Goal: Register for event/course

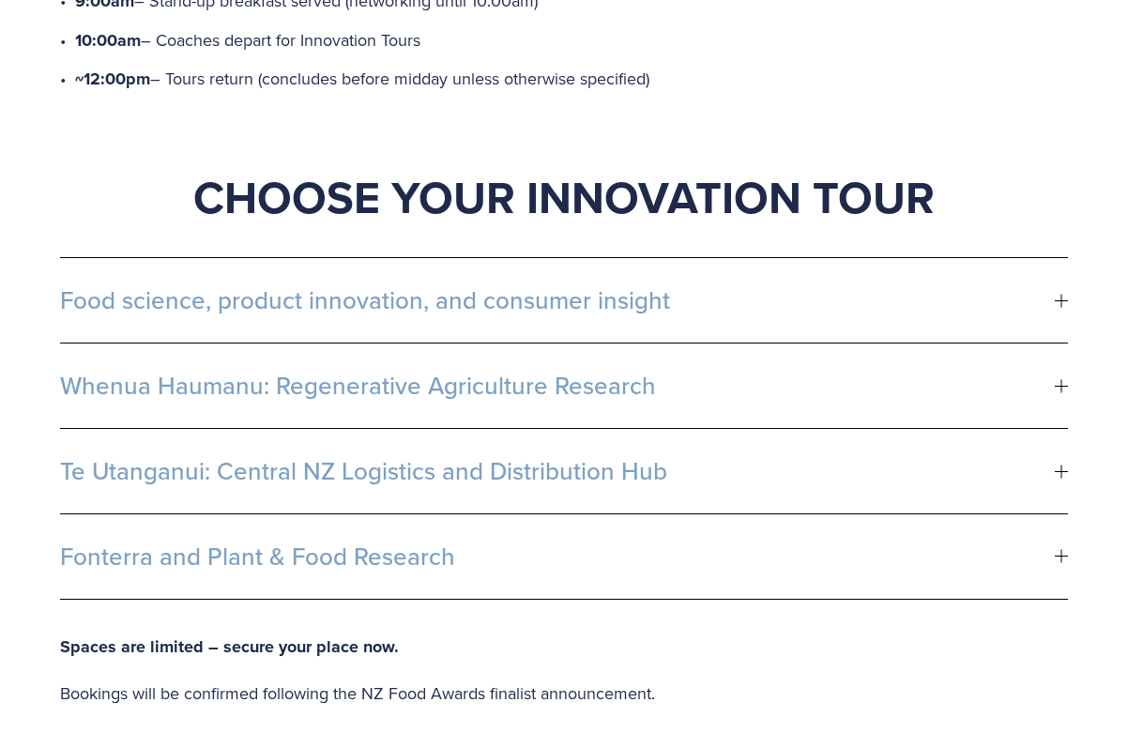
scroll to position [1044, 0]
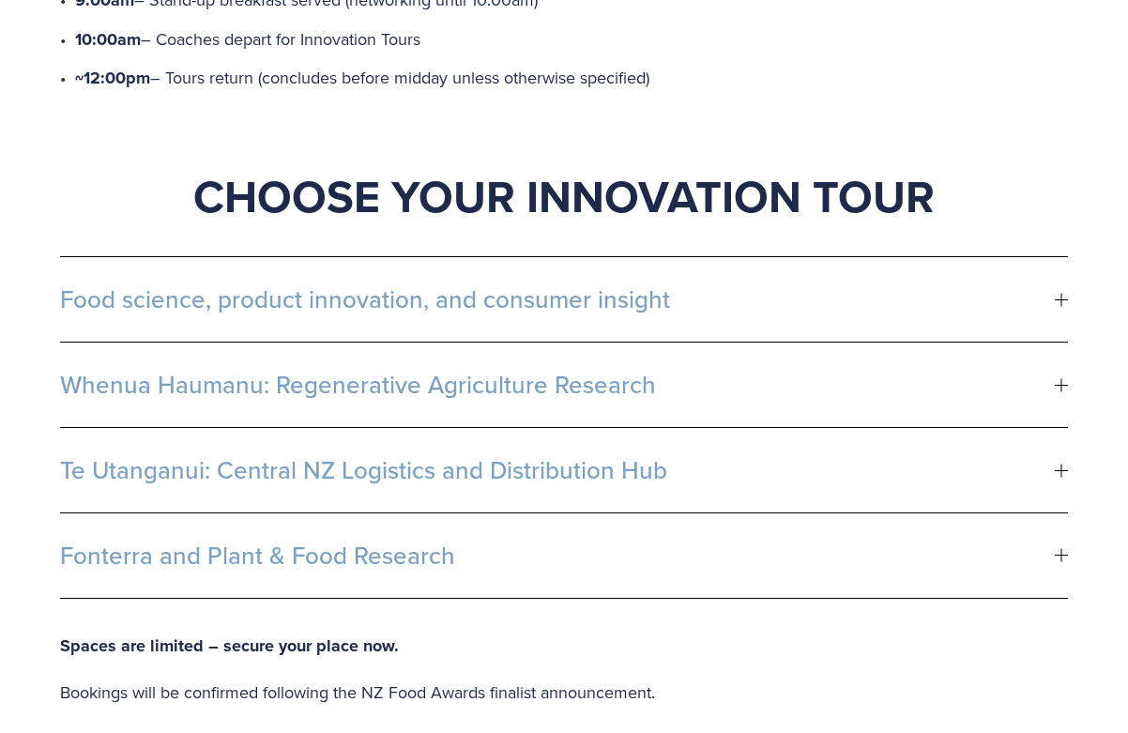
click at [1062, 295] on div at bounding box center [1062, 299] width 1 height 13
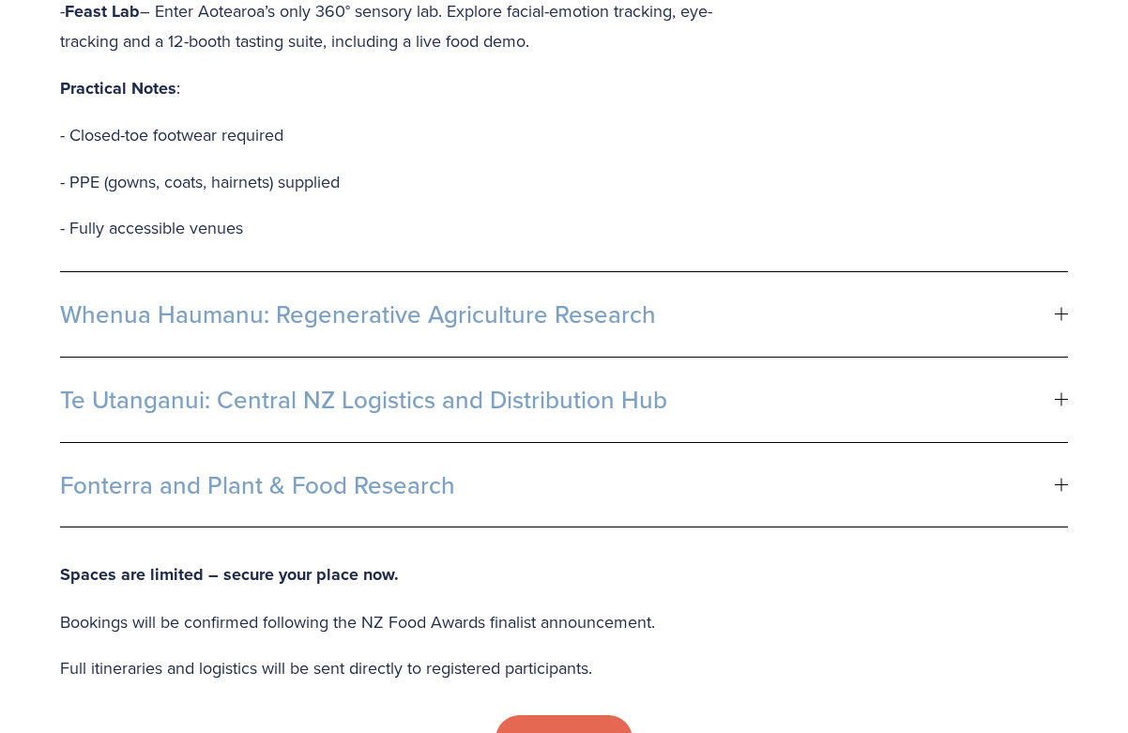
scroll to position [1751, 0]
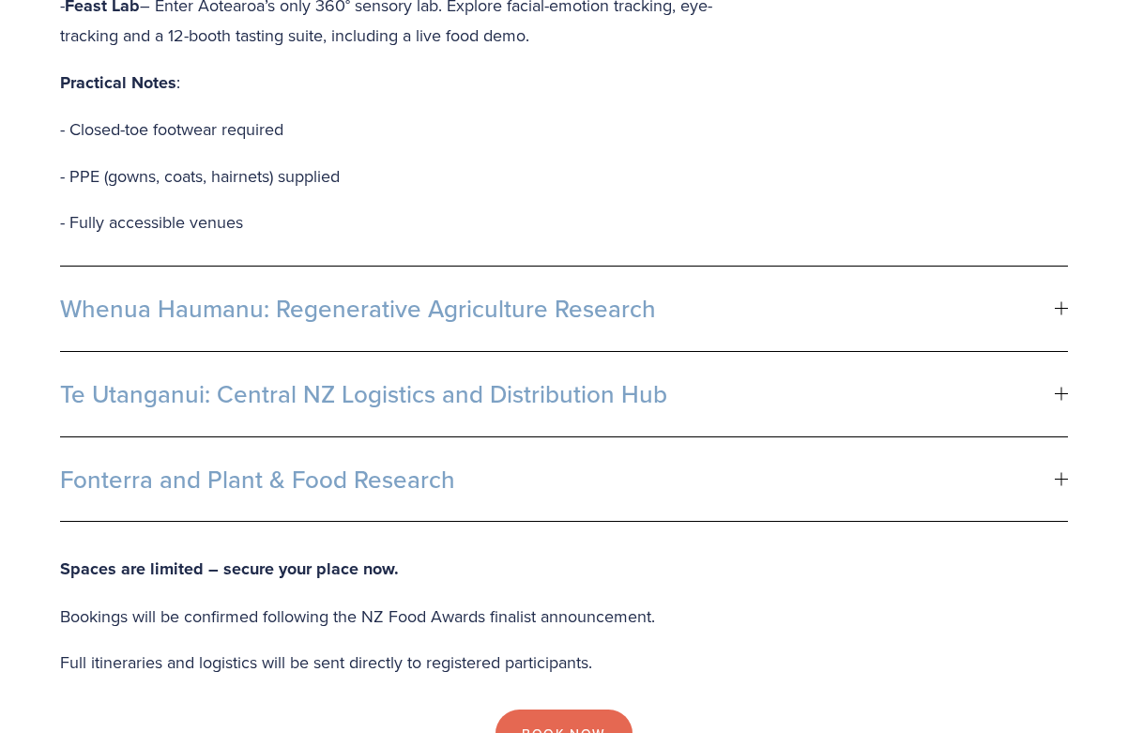
click at [1059, 391] on div at bounding box center [1061, 394] width 13 height 13
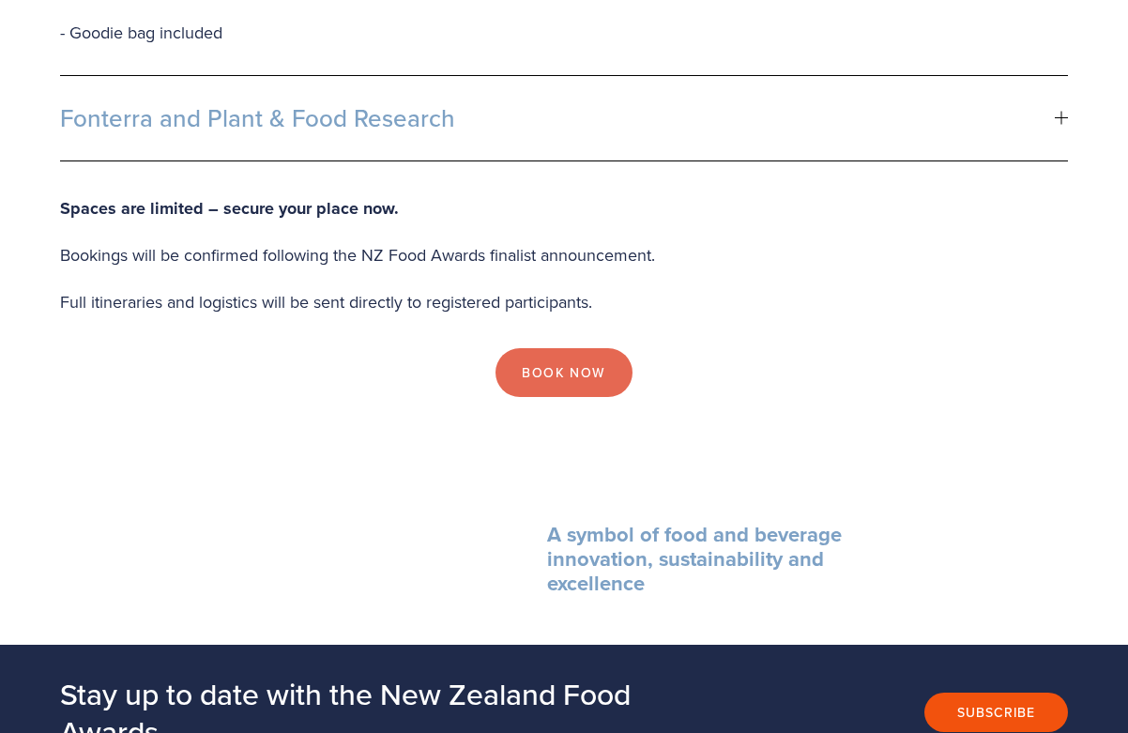
scroll to position [2045, 0]
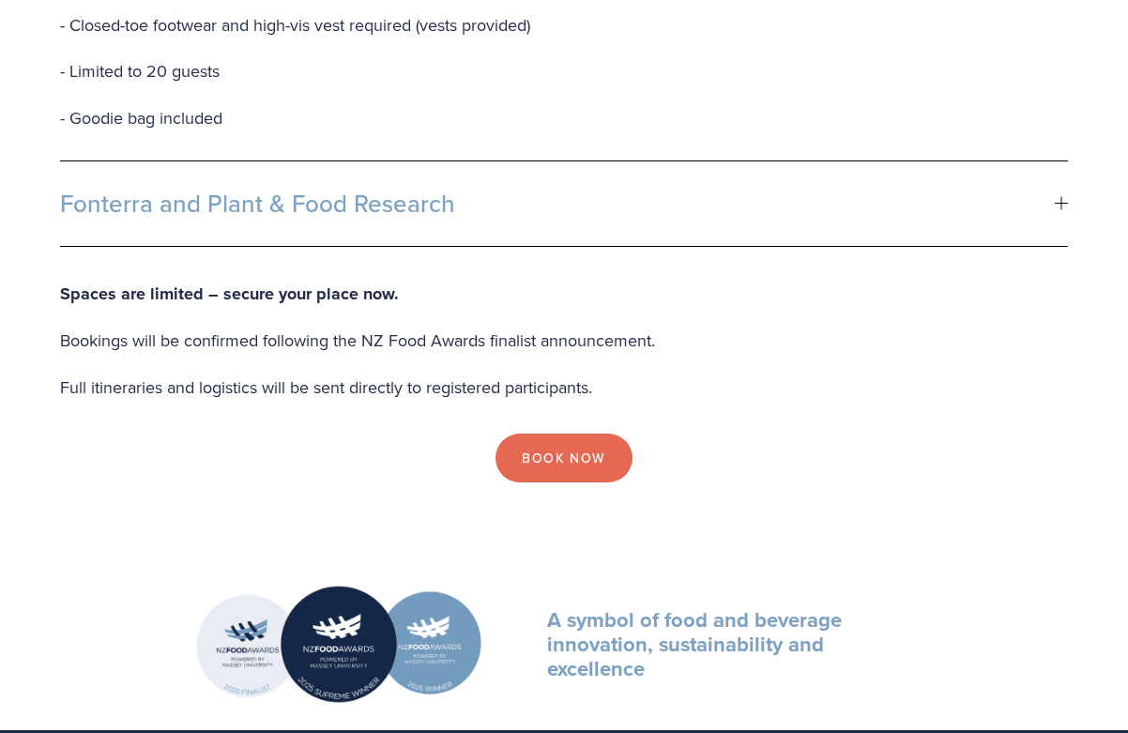
click at [701, 190] on span "Fonterra and Plant & Food Research" at bounding box center [557, 204] width 995 height 28
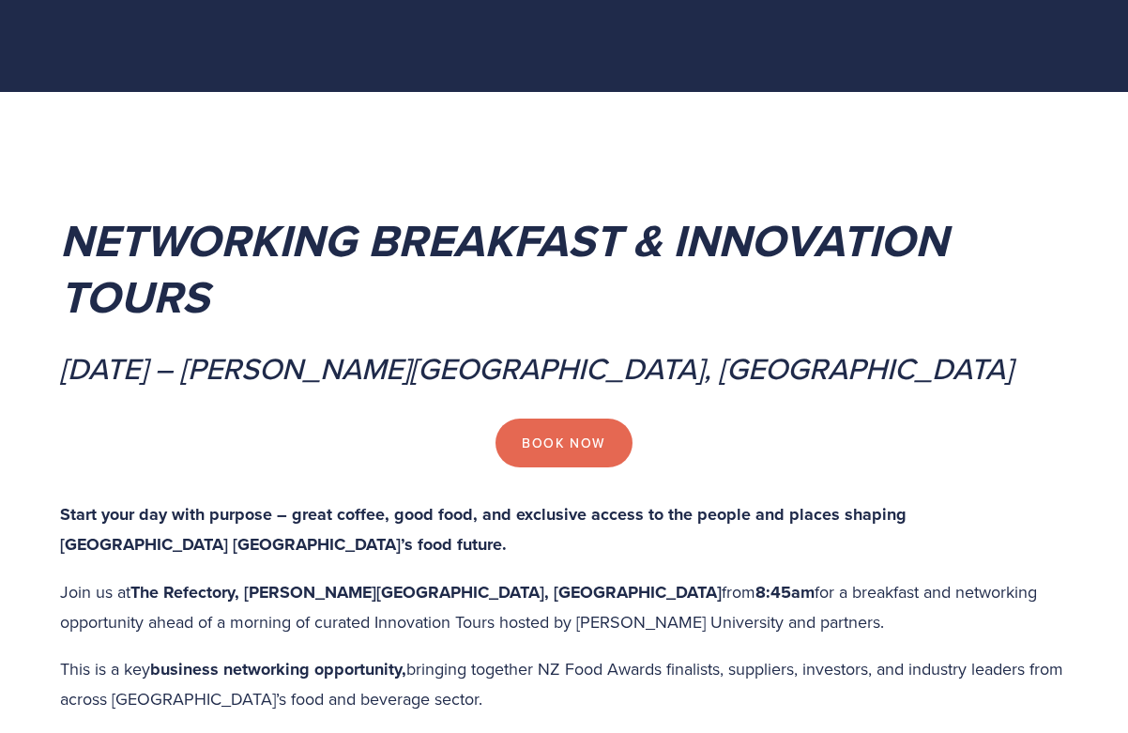
scroll to position [162, 0]
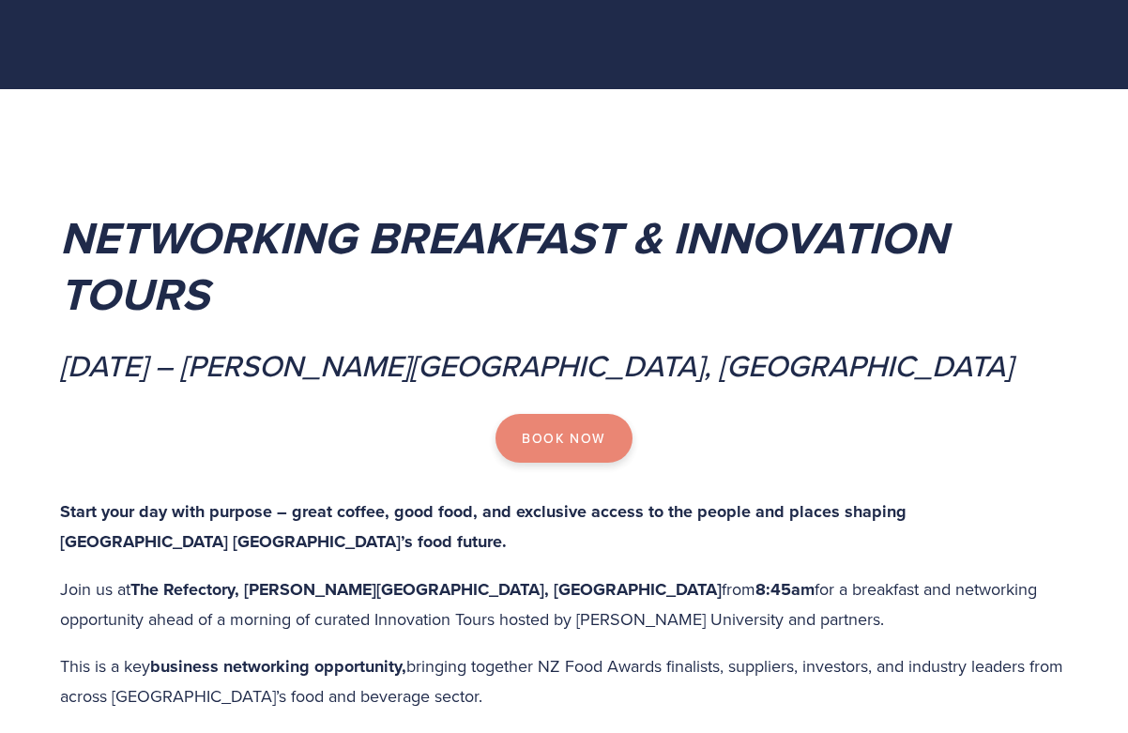
click at [579, 433] on link "Book Now" at bounding box center [564, 438] width 136 height 49
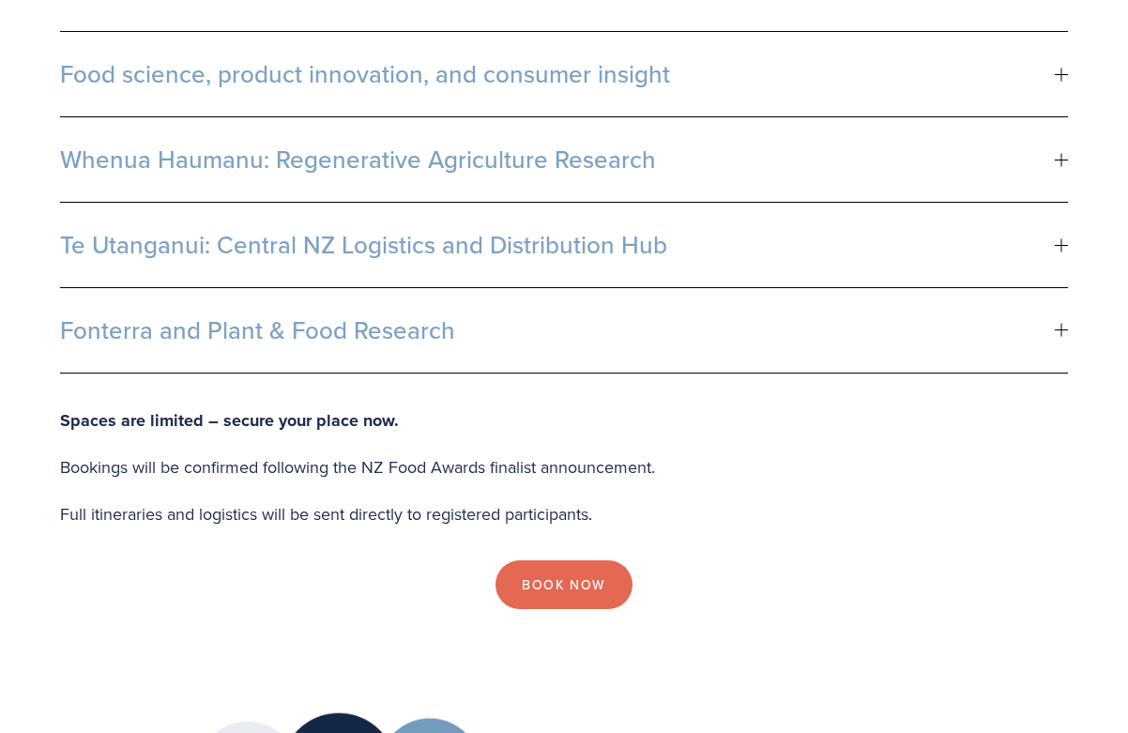
scroll to position [1272, 0]
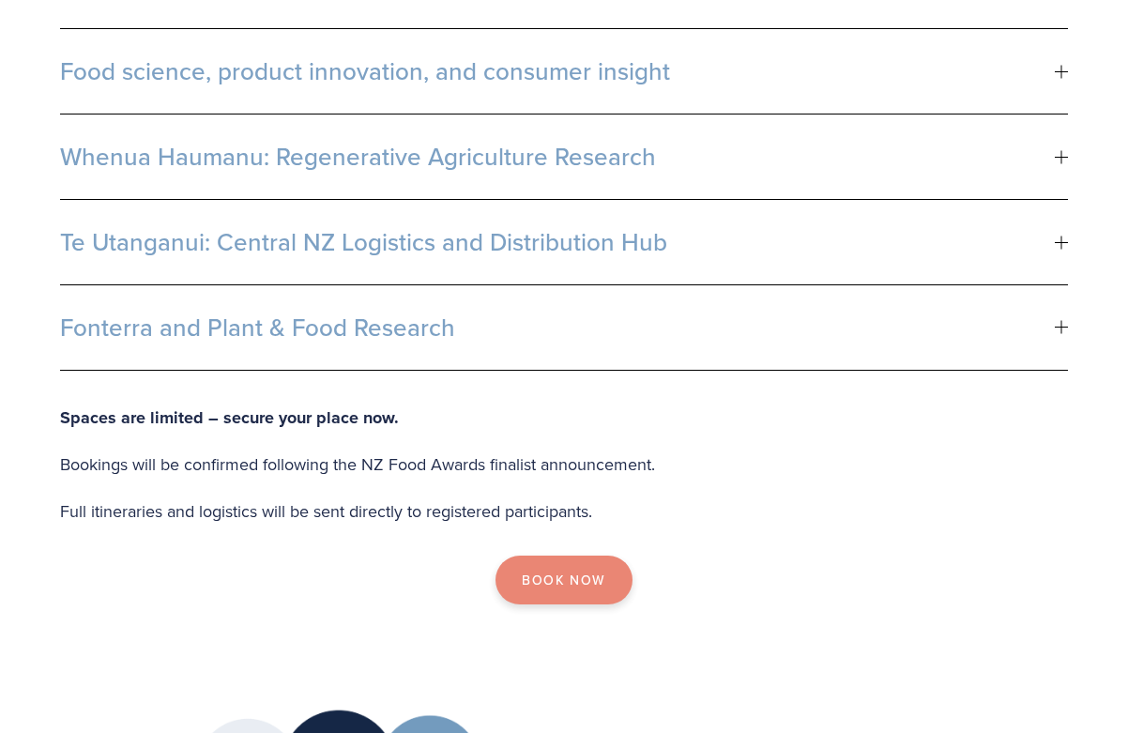
click at [563, 571] on link "Book Now" at bounding box center [564, 580] width 136 height 49
